Goal: Task Accomplishment & Management: Manage account settings

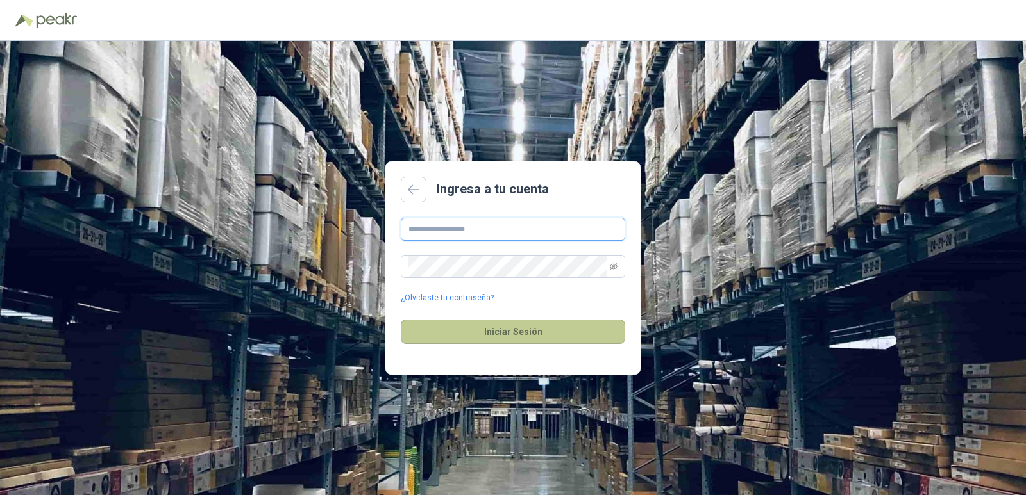
type input "**********"
click at [533, 333] on button "Iniciar Sesión" at bounding box center [513, 332] width 224 height 24
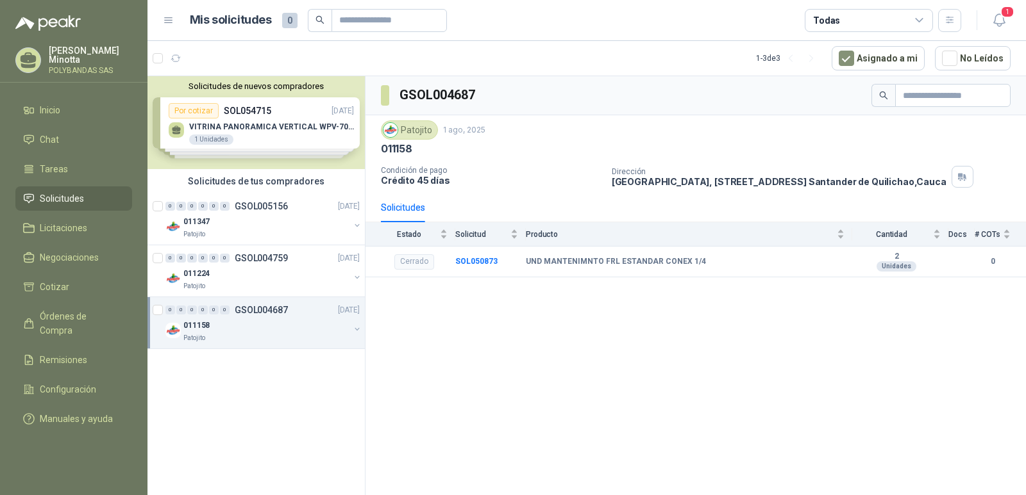
click at [282, 88] on button "Solicitudes de nuevos compradores" at bounding box center [256, 86] width 207 height 10
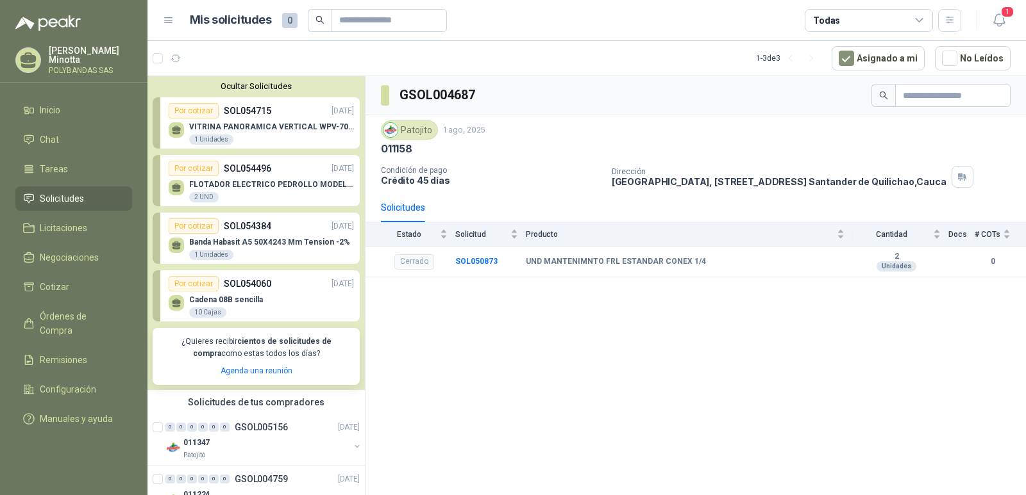
click at [282, 88] on button "Ocultar Solicitudes" at bounding box center [256, 86] width 207 height 10
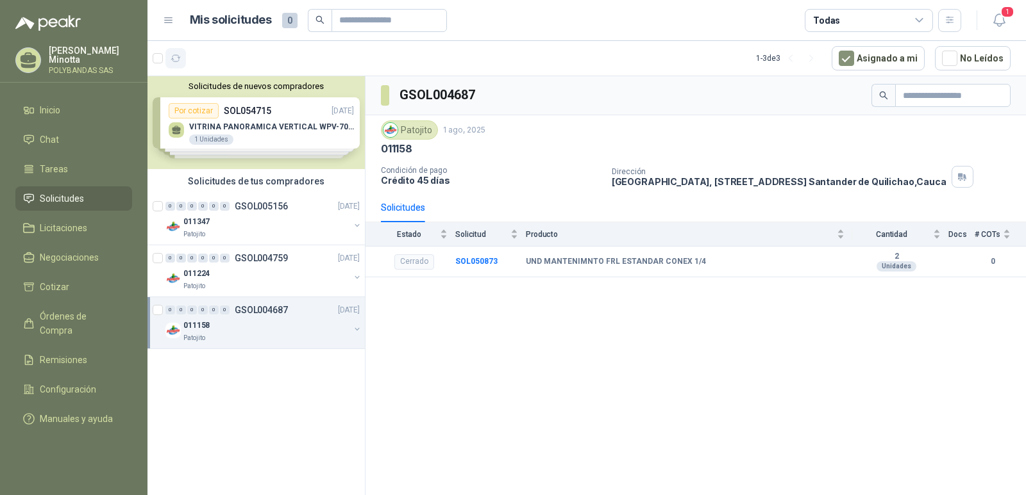
click at [171, 62] on icon "button" at bounding box center [176, 58] width 11 height 11
click at [80, 55] on p "Solanyi [PERSON_NAME]" at bounding box center [90, 55] width 83 height 18
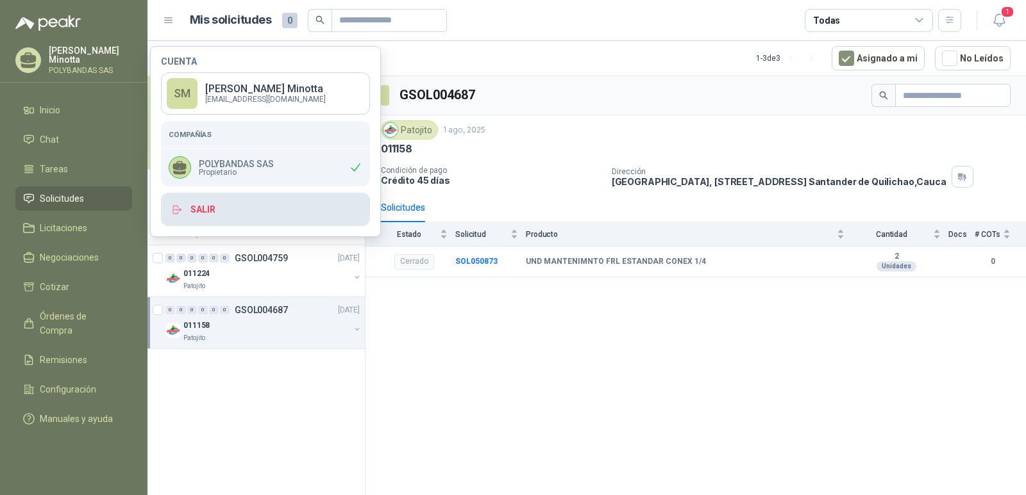
click at [236, 210] on button "Salir" at bounding box center [265, 209] width 209 height 33
